Goal: Download file/media

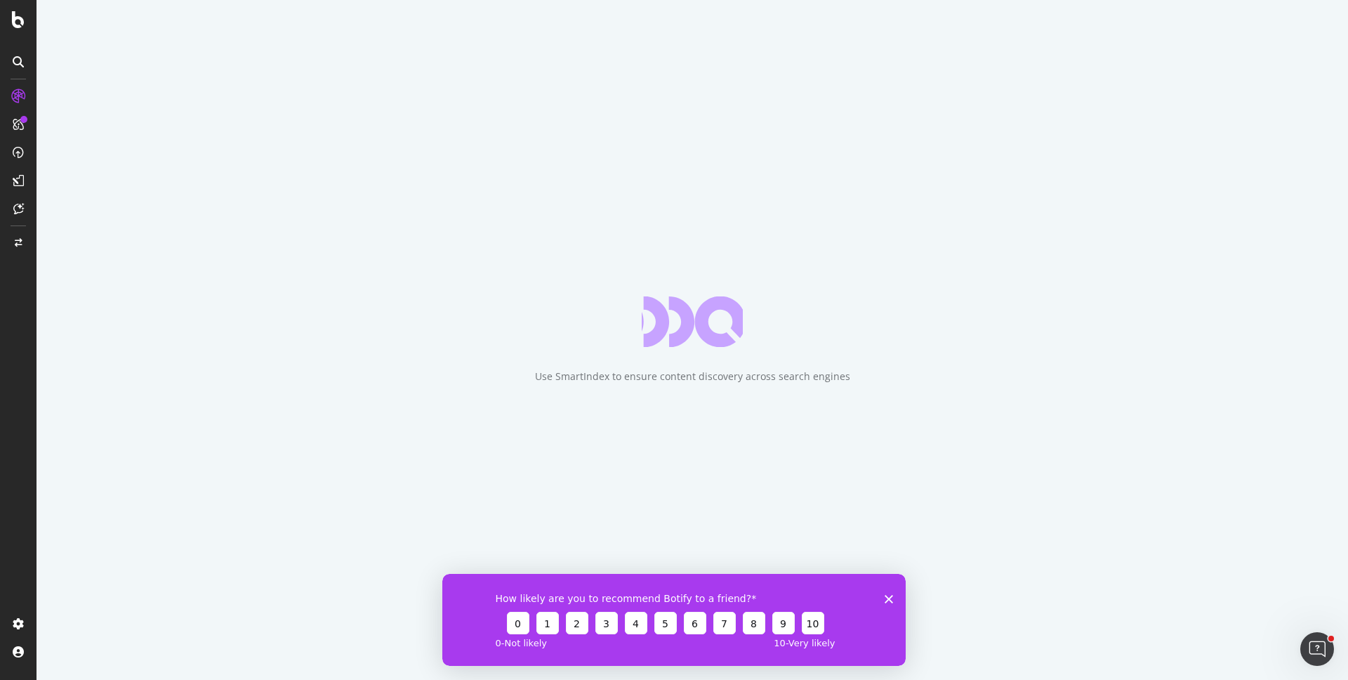
click at [889, 599] on icon "Close survey" at bounding box center [889, 598] width 8 height 8
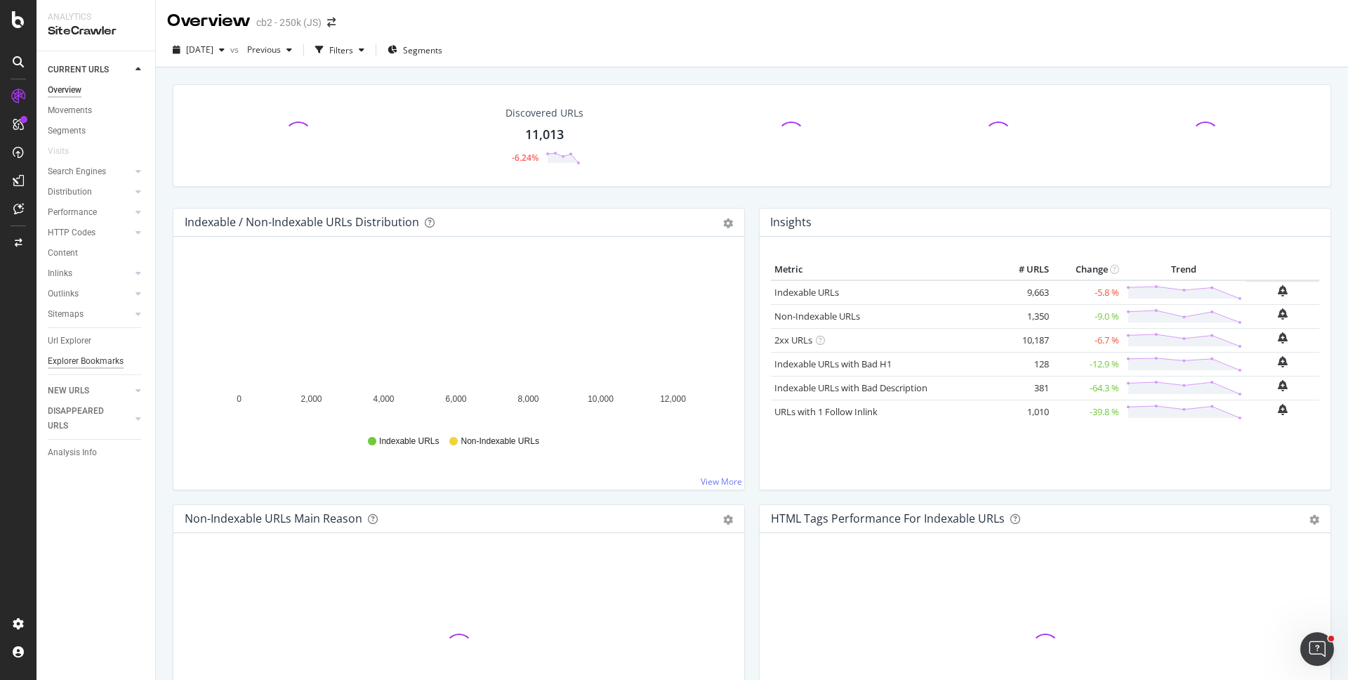
scroll to position [3, 0]
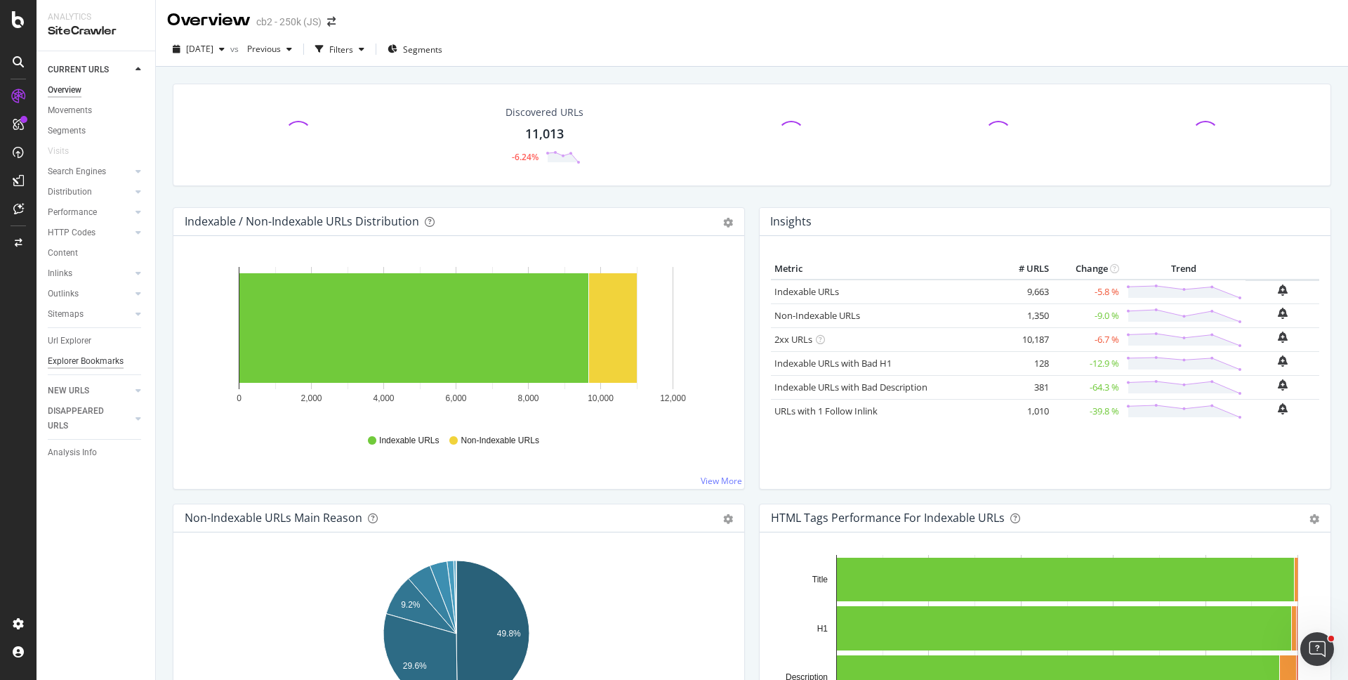
click at [96, 364] on div "Explorer Bookmarks" at bounding box center [86, 361] width 76 height 15
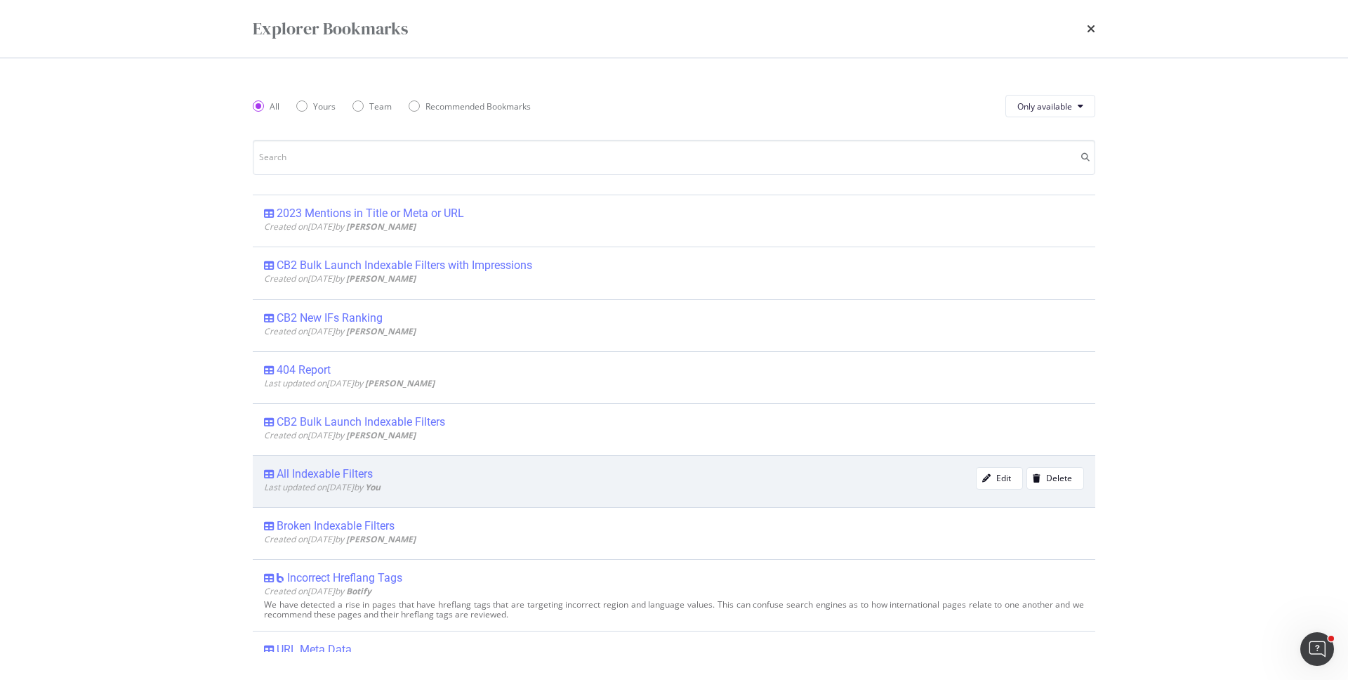
click at [433, 480] on div "All Indexable Filters" at bounding box center [620, 474] width 712 height 14
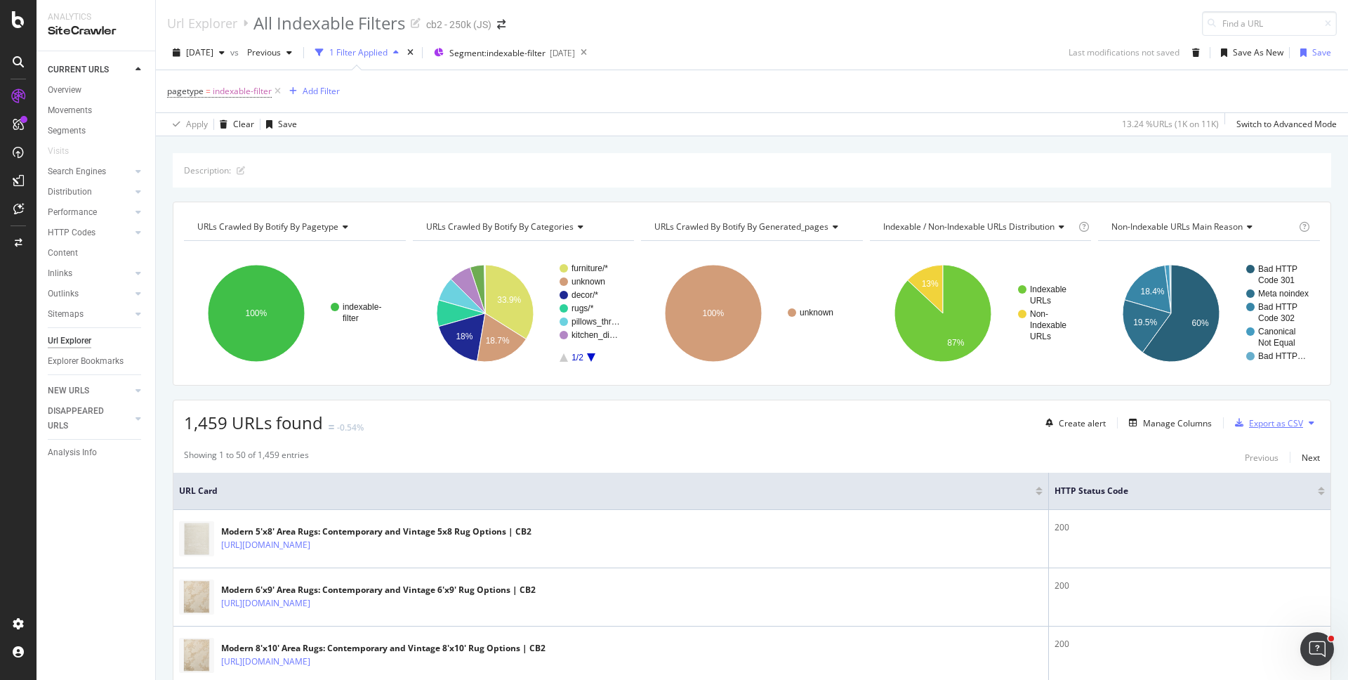
click at [1250, 426] on div "Export as CSV" at bounding box center [1276, 423] width 54 height 12
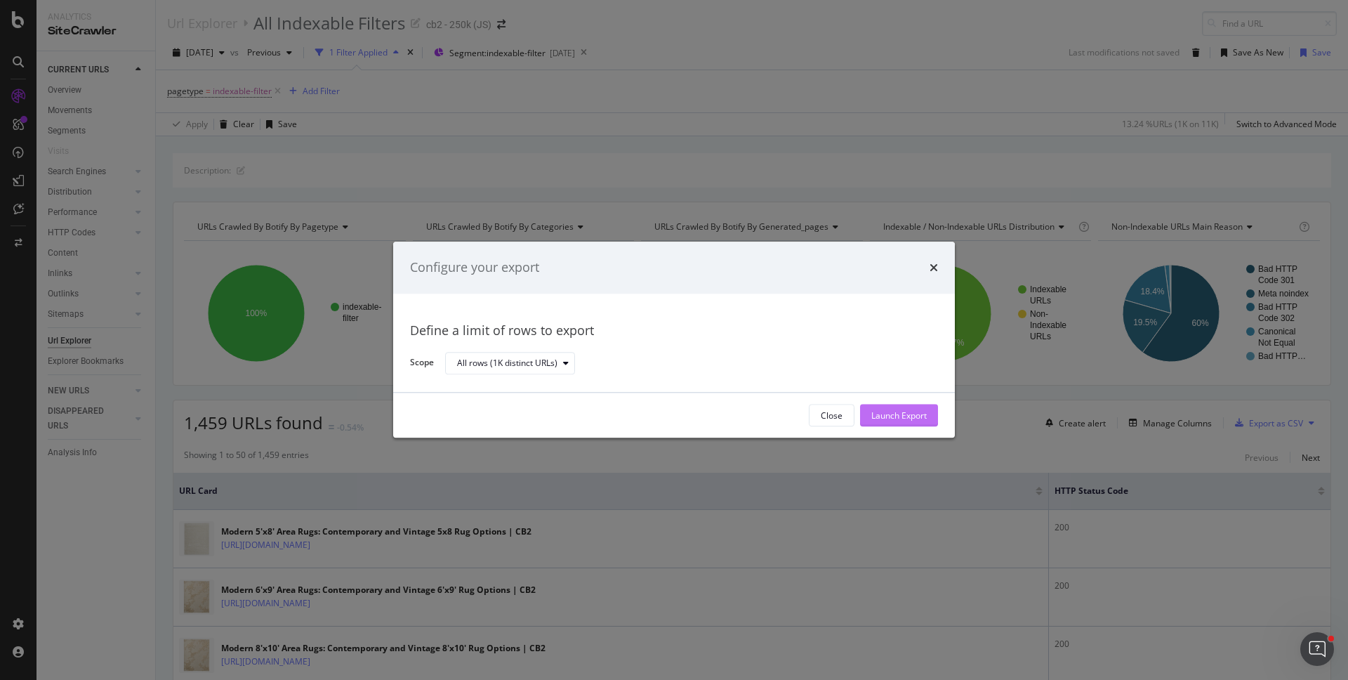
click at [897, 407] on div "Launch Export" at bounding box center [899, 415] width 55 height 21
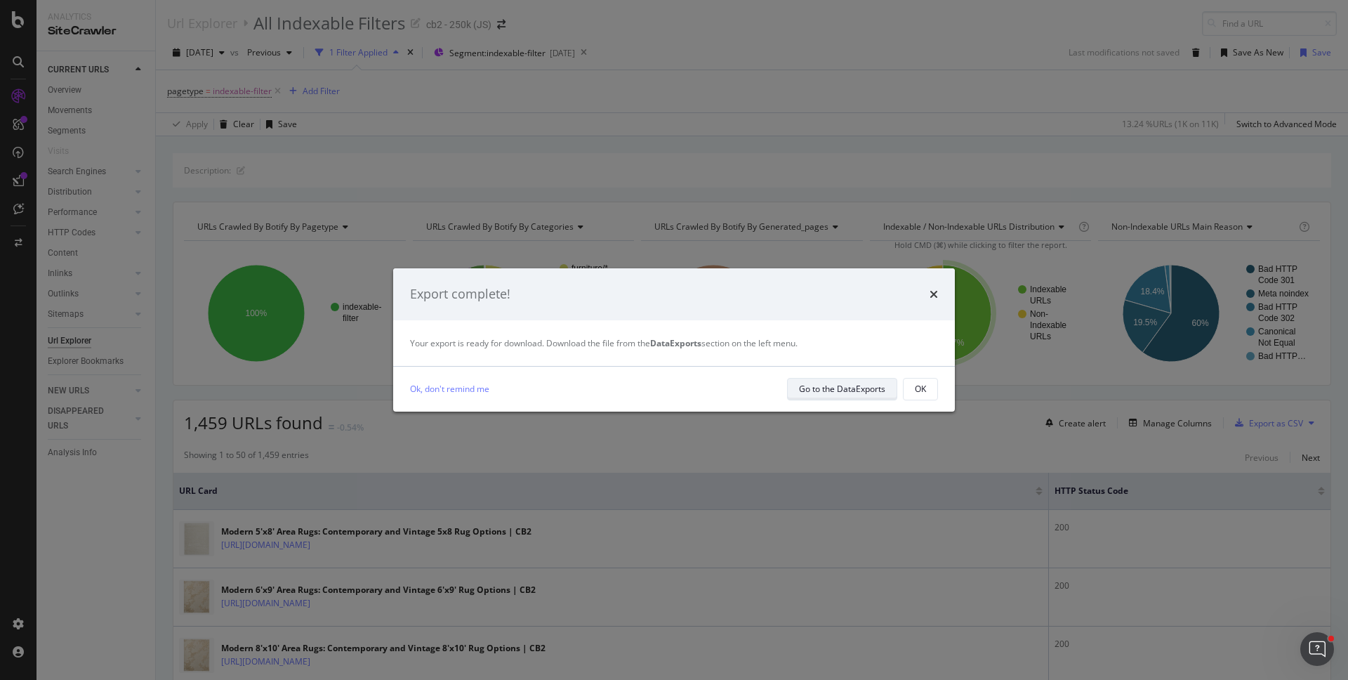
click at [828, 393] on div "Go to the DataExports" at bounding box center [842, 389] width 86 height 12
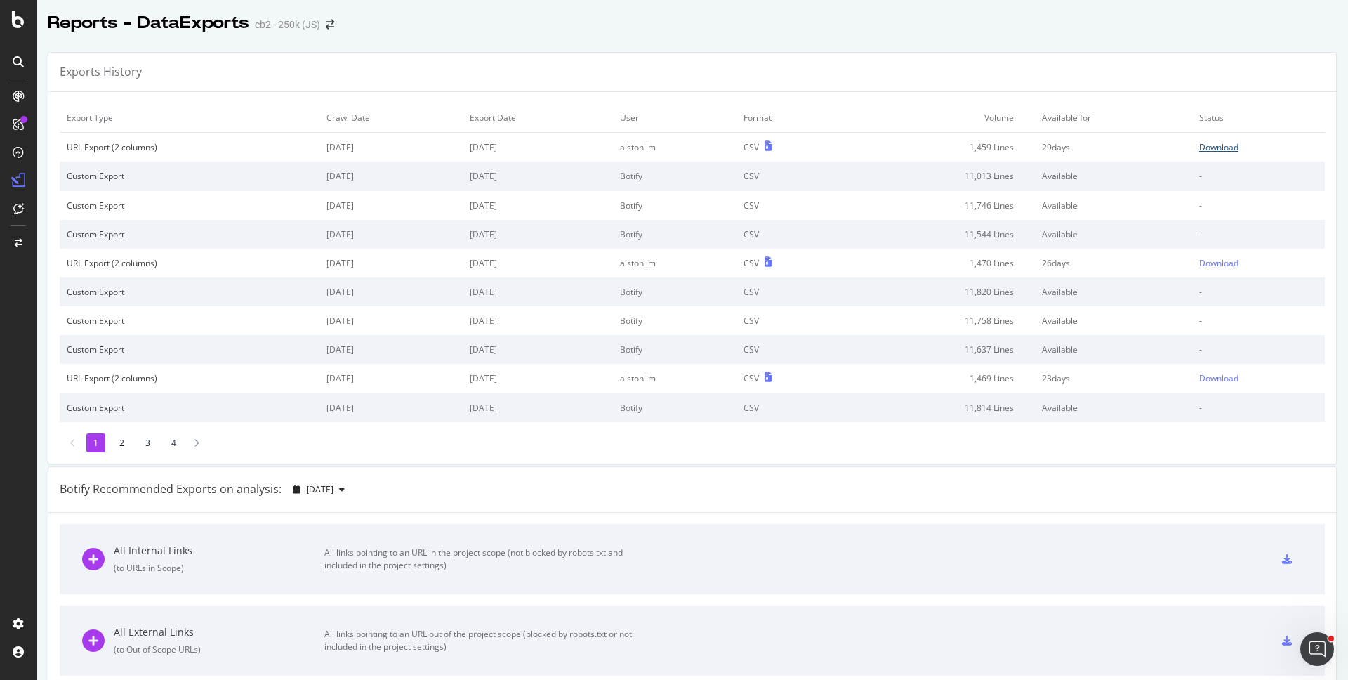
click at [1203, 148] on div "Download" at bounding box center [1218, 147] width 39 height 12
